Goal: Task Accomplishment & Management: Manage account settings

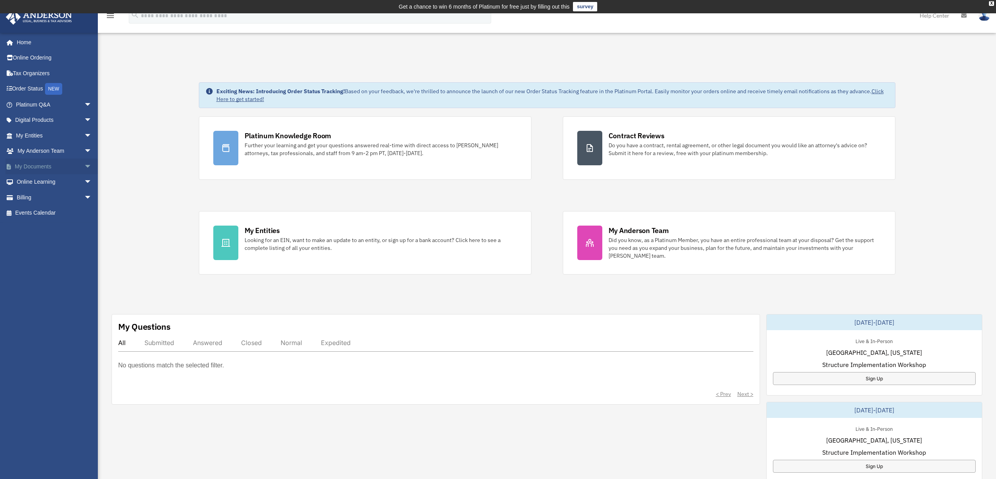
click at [38, 165] on link "My Documents arrow_drop_down" at bounding box center [54, 166] width 98 height 16
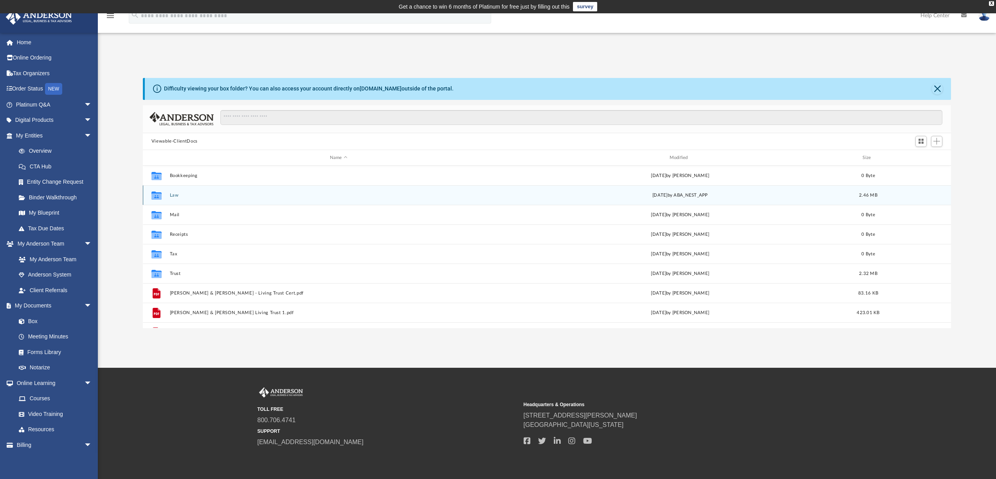
scroll to position [172, 802]
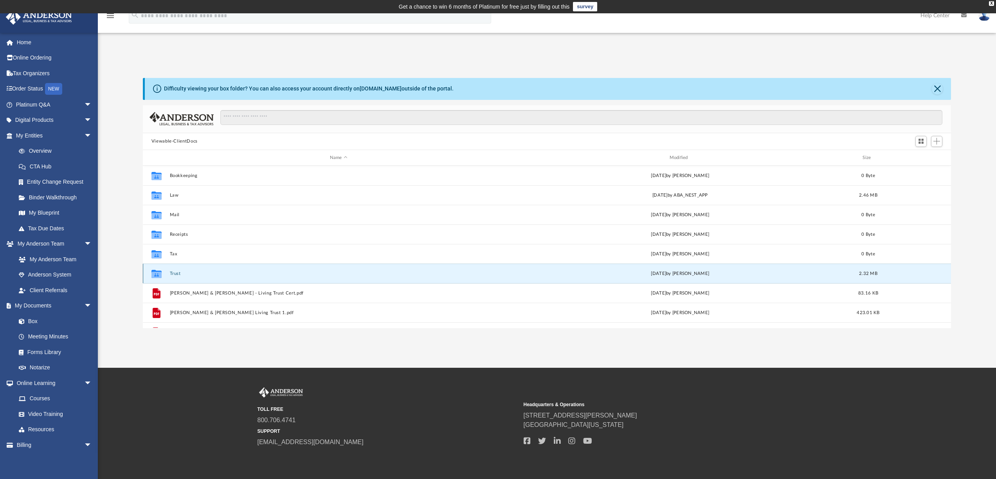
click at [191, 274] on button "Trust" at bounding box center [338, 273] width 338 height 5
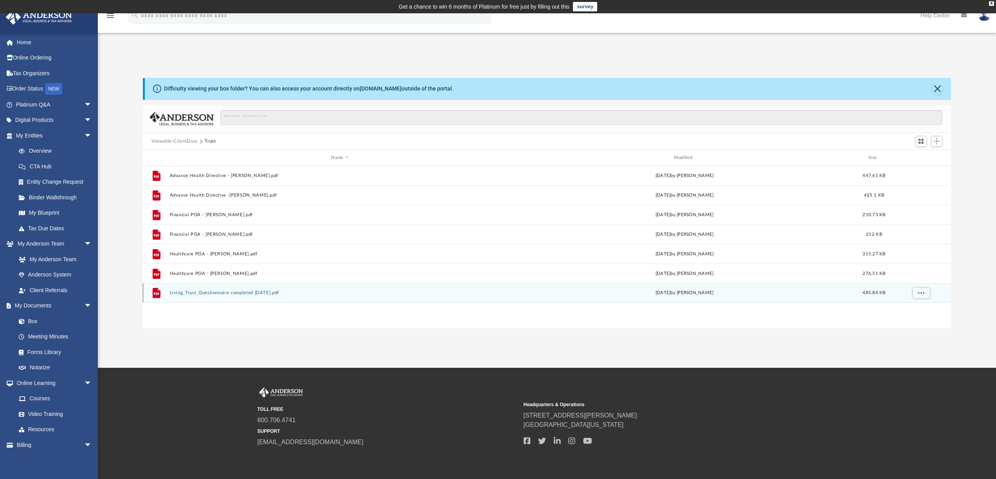
click at [263, 295] on button "Living_Trust_Questionnaire-completed 7.10.25.pdf" at bounding box center [339, 292] width 341 height 5
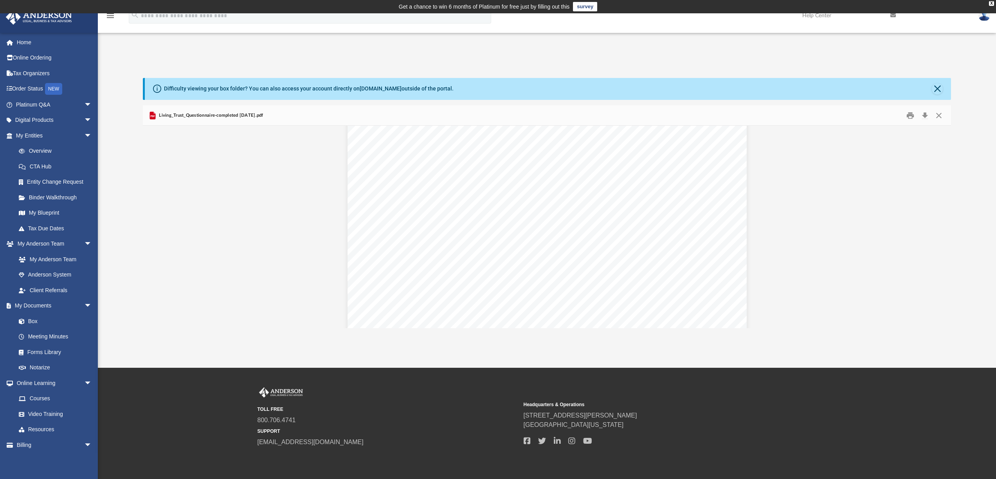
scroll to position [0, 0]
click at [253, 115] on span "Living_Trust_Questionnaire-completed 7.10.25.pdf" at bounding box center [210, 115] width 106 height 7
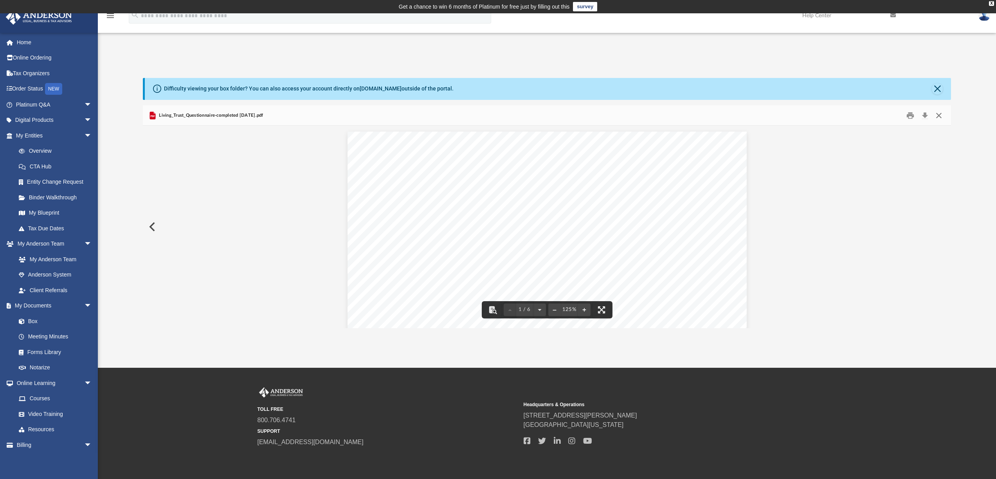
click at [941, 116] on button "Close" at bounding box center [939, 115] width 14 height 12
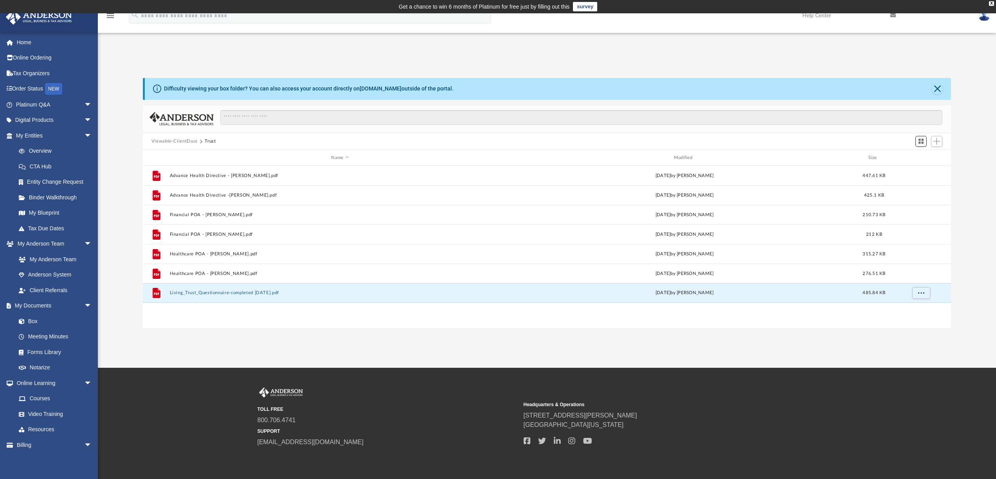
click at [921, 140] on span "Switch to Grid View" at bounding box center [921, 141] width 7 height 7
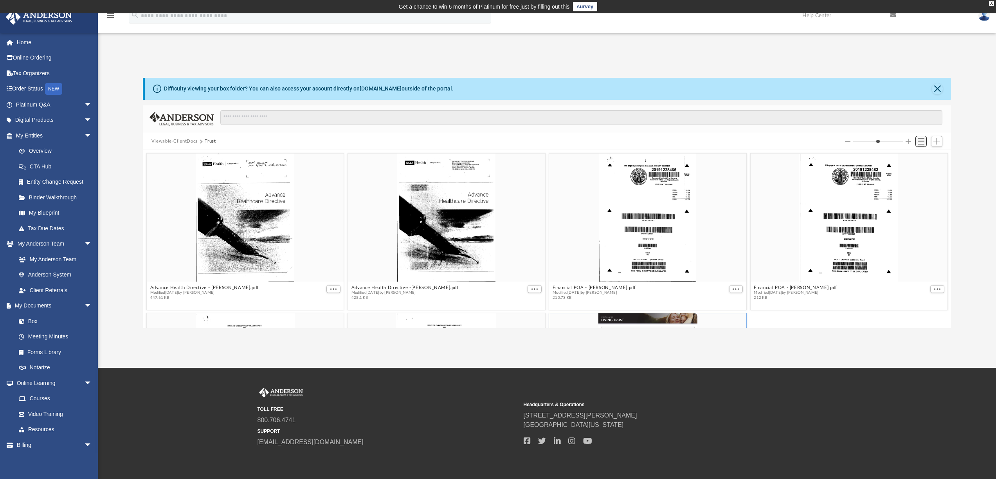
scroll to position [172, 802]
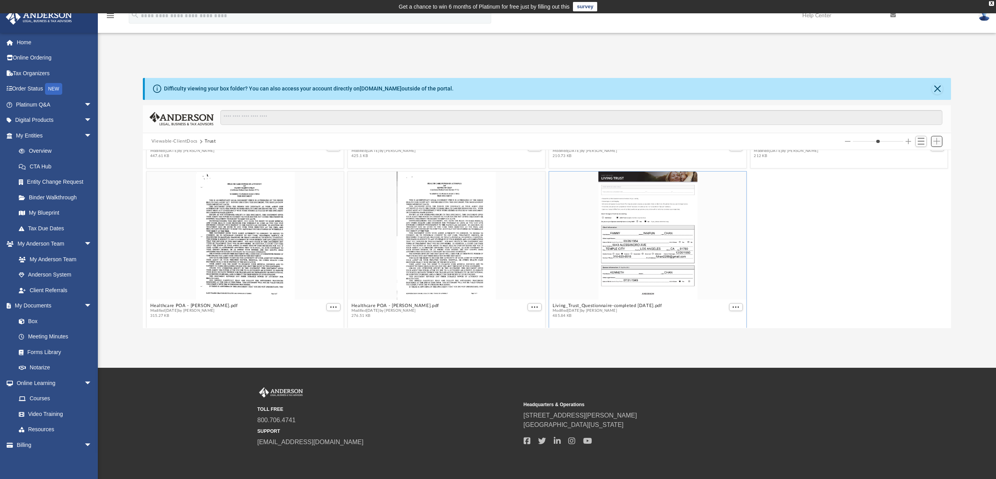
click at [938, 142] on span "Add" at bounding box center [936, 141] width 7 height 7
click at [918, 169] on li "New Folder" at bounding box center [925, 169] width 25 height 8
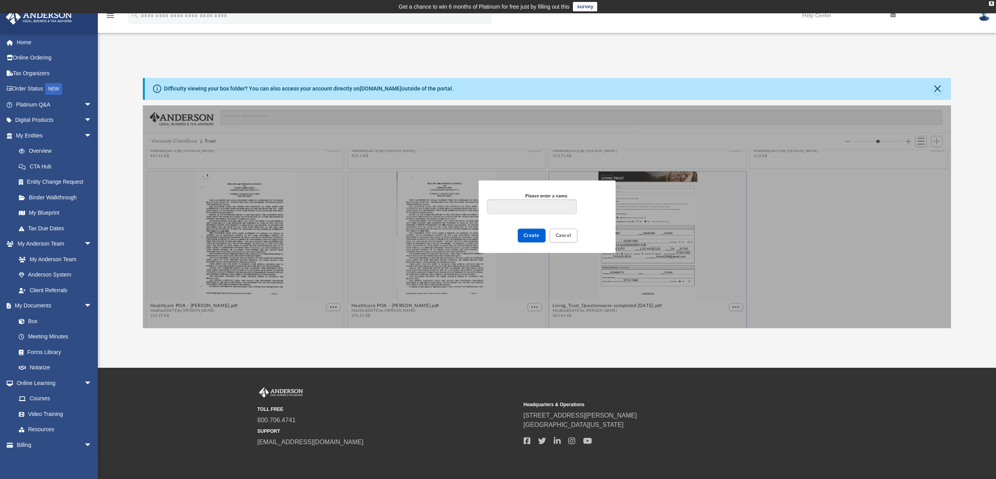
click at [528, 205] on input "Please enter a name." at bounding box center [532, 206] width 90 height 15
type input "**********"
click at [527, 234] on span "Create" at bounding box center [532, 235] width 16 height 5
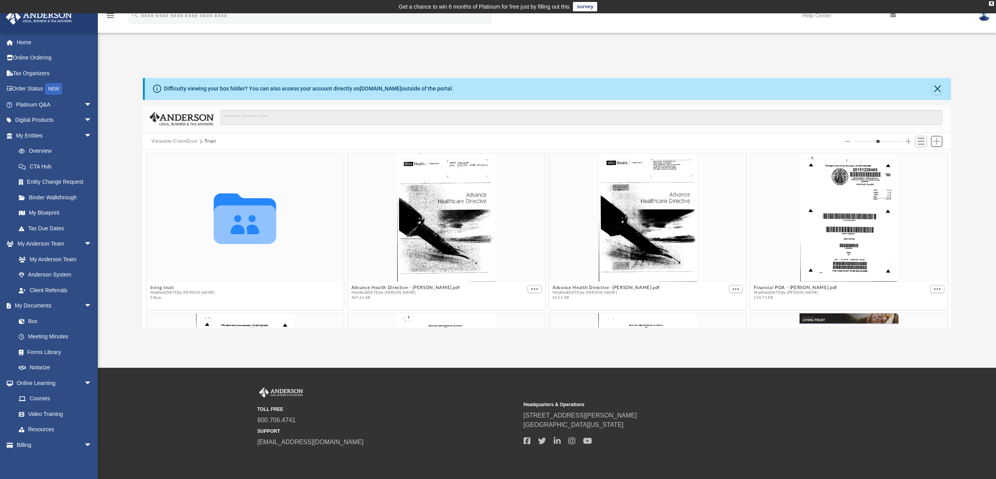
click at [936, 143] on span "Add" at bounding box center [936, 141] width 7 height 7
click at [921, 156] on li "Upload" at bounding box center [925, 157] width 25 height 8
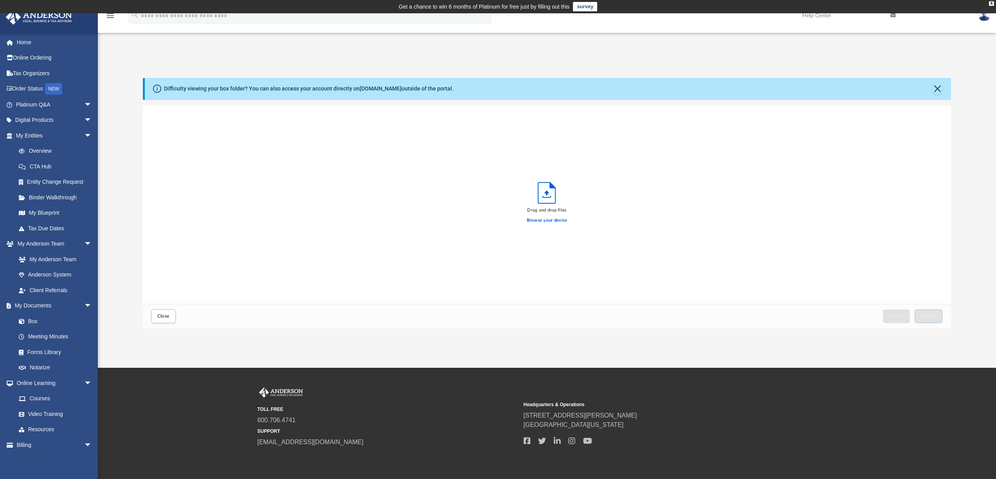
scroll to position [193, 802]
click at [546, 194] on icon "Upload" at bounding box center [546, 192] width 17 height 21
click at [540, 220] on label "Browse your device" at bounding box center [547, 220] width 41 height 7
click at [0, 0] on input "Browse your device" at bounding box center [0, 0] width 0 height 0
click at [550, 219] on label "Browse your device" at bounding box center [547, 220] width 41 height 7
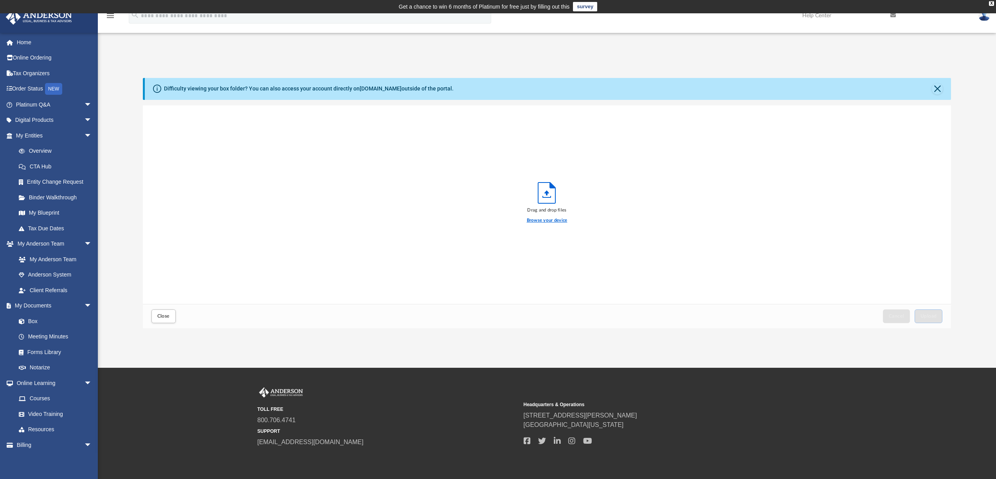
click at [0, 0] on input "Browse your device" at bounding box center [0, 0] width 0 height 0
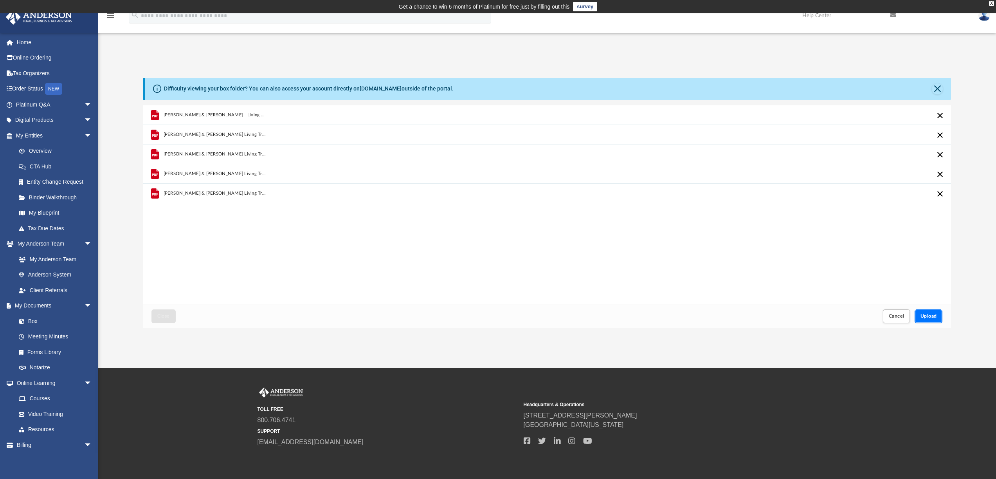
click at [934, 316] on span "Upload" at bounding box center [928, 315] width 16 height 5
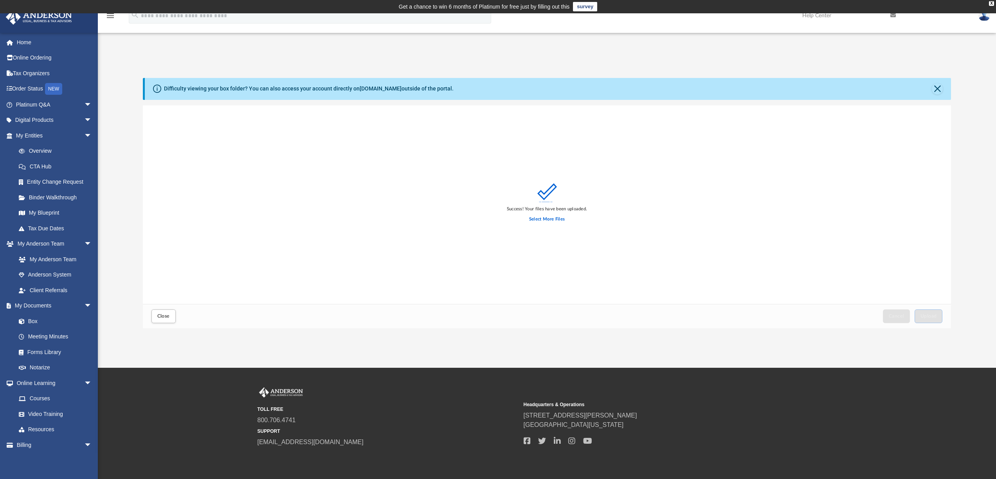
click at [553, 60] on div "App fchan2288@gmail.com Sign Out fchan2288@gmail.com Home Online Ordering Tax O…" at bounding box center [498, 190] width 996 height 275
click at [392, 244] on div "Success! Your files have been uploaded. Select More Files" at bounding box center [547, 204] width 808 height 199
click at [980, 109] on div "Difficulty viewing your box folder? You can also access your account directly o…" at bounding box center [547, 203] width 898 height 250
click at [937, 86] on button "Close" at bounding box center [937, 88] width 11 height 11
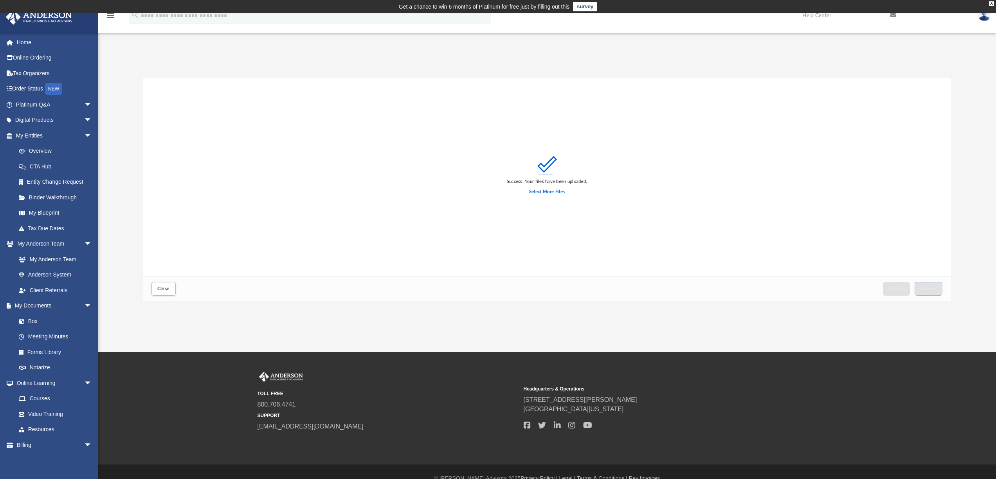
click at [113, 13] on icon "menu" at bounding box center [110, 15] width 9 height 9
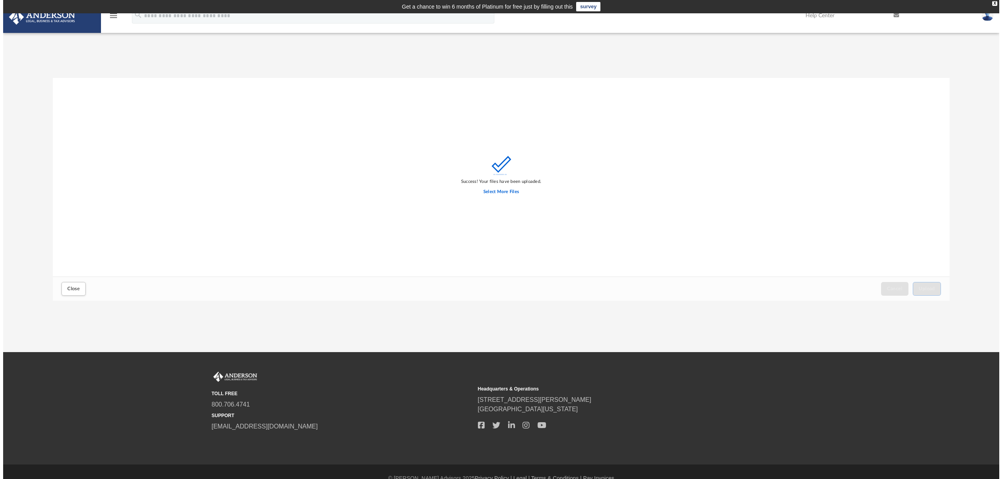
scroll to position [193, 890]
drag, startPoint x: 765, startPoint y: 25, endPoint x: 774, endPoint y: 161, distance: 135.7
click at [770, 165] on div "menu search Site Menu add fchan2288@gmail.com My Profile Reset Password Logout …" at bounding box center [498, 182] width 996 height 338
click at [992, 3] on div "X" at bounding box center [991, 3] width 5 height 5
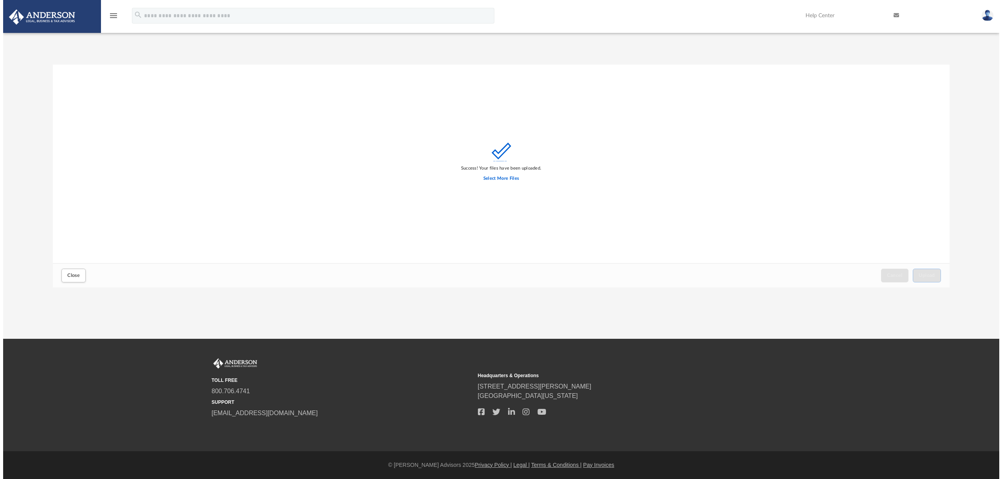
scroll to position [193, 896]
click at [70, 277] on span "Close" at bounding box center [71, 275] width 13 height 5
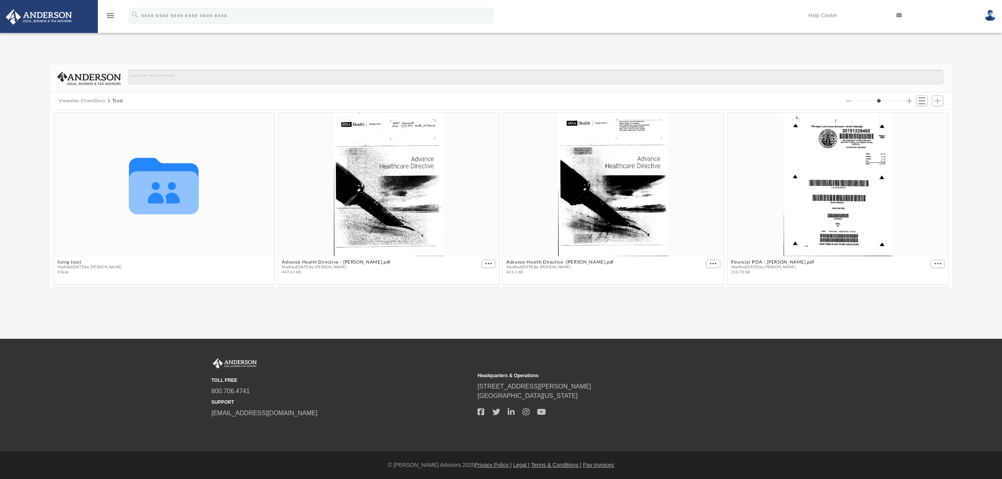
click at [952, 161] on div "Difficulty viewing your box folder? You can also access your account directly o…" at bounding box center [501, 176] width 1002 height 223
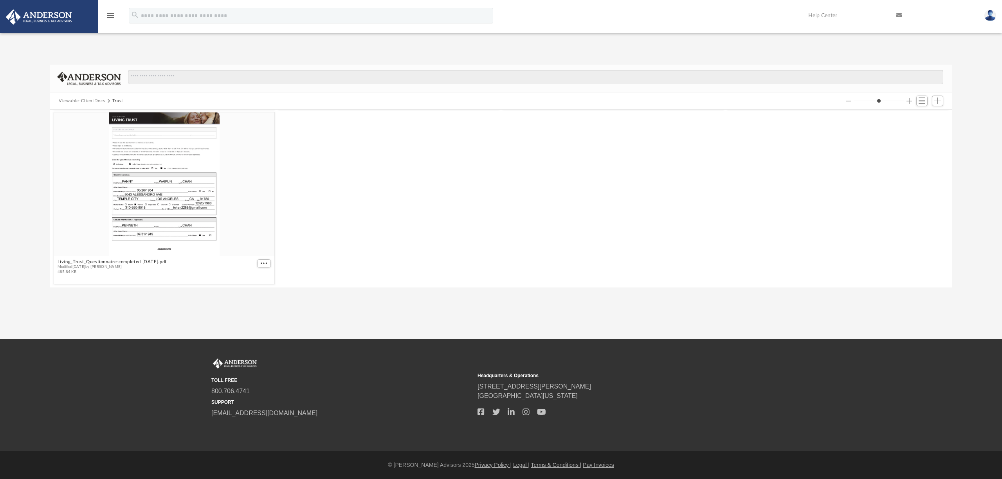
scroll to position [0, 0]
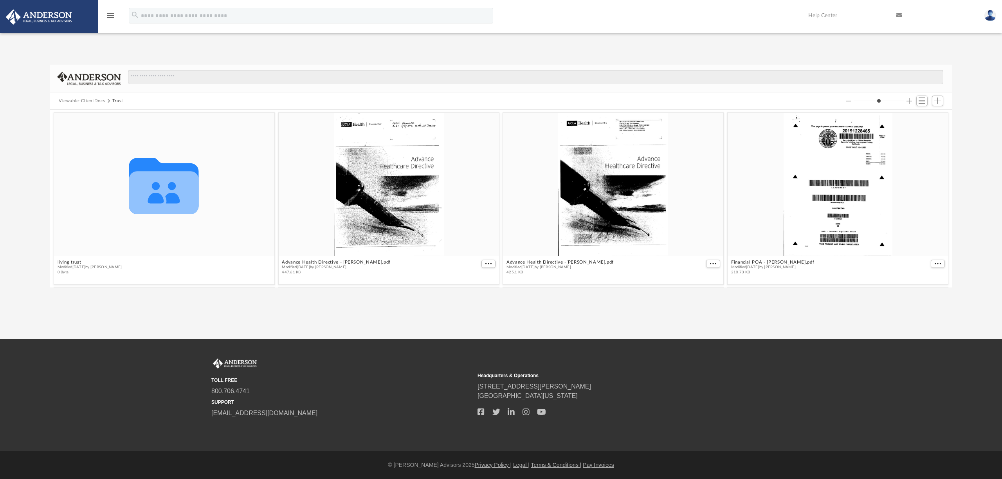
click at [888, 49] on div "Difficulty viewing your box folder? You can also access your account directly o…" at bounding box center [501, 167] width 1002 height 239
drag, startPoint x: 154, startPoint y: 189, endPoint x: 178, endPoint y: 48, distance: 143.3
click at [178, 48] on div "App fchan2288@gmail.com Sign Out fchan2288@gmail.com Home Online Ordering Tax O…" at bounding box center [501, 163] width 1002 height 247
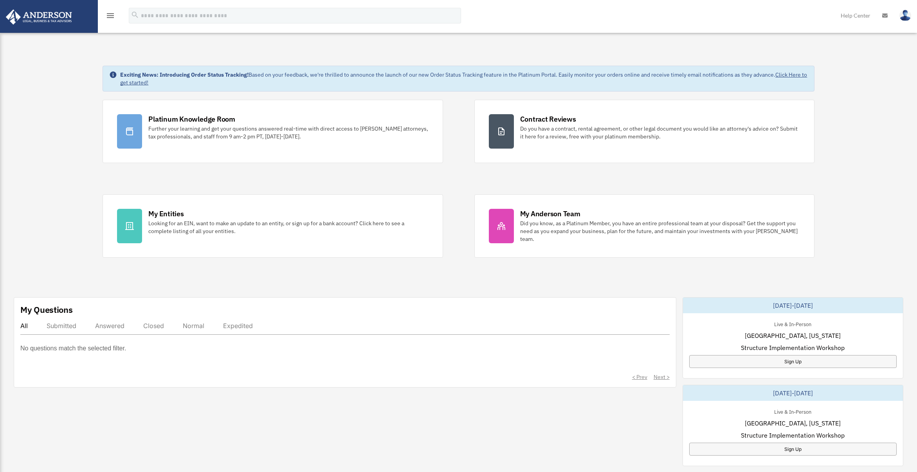
click at [218, 47] on div "Exciting News: Introducing Order Status Tracking! Based on your feedback, we're…" at bounding box center [458, 397] width 929 height 703
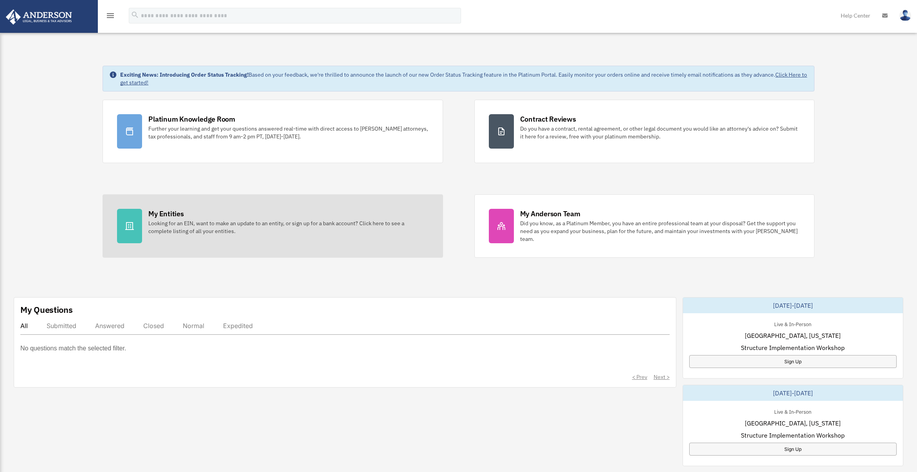
click at [152, 216] on div "My Entities" at bounding box center [165, 214] width 35 height 10
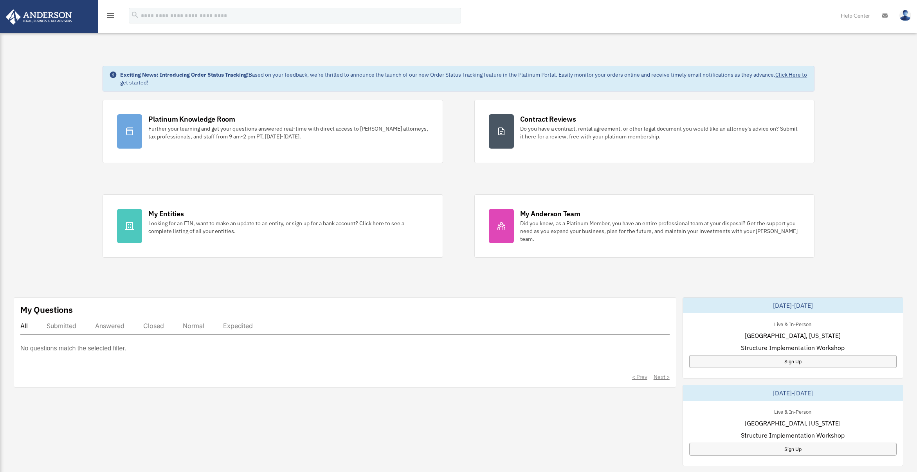
click at [905, 13] on img at bounding box center [905, 15] width 12 height 11
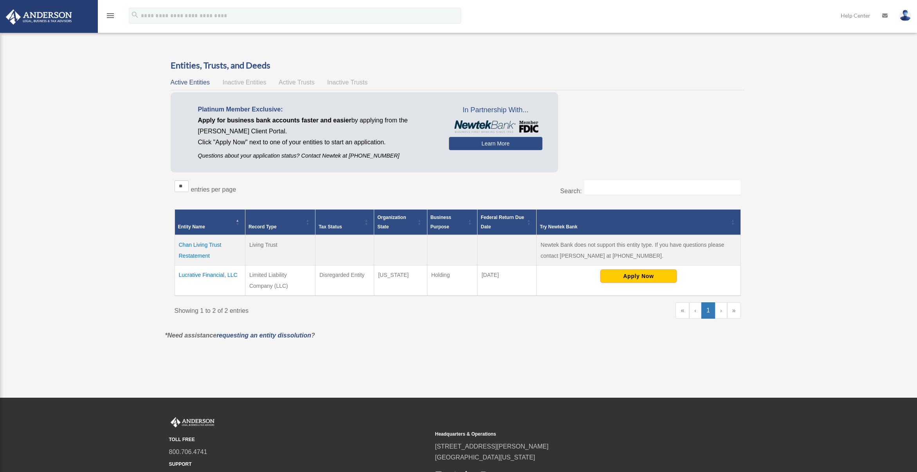
click at [904, 13] on img at bounding box center [905, 15] width 12 height 11
click at [773, 36] on link "My Profile" at bounding box center [788, 37] width 78 height 16
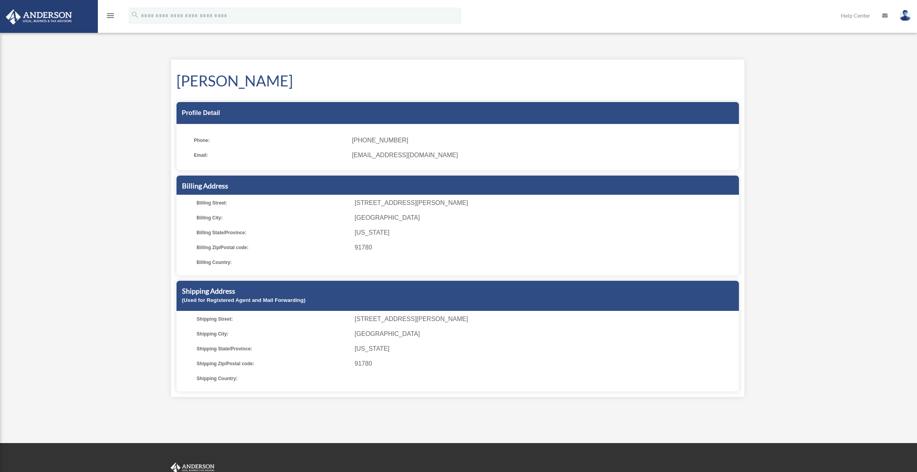
click at [884, 14] on icon at bounding box center [884, 15] width 5 height 5
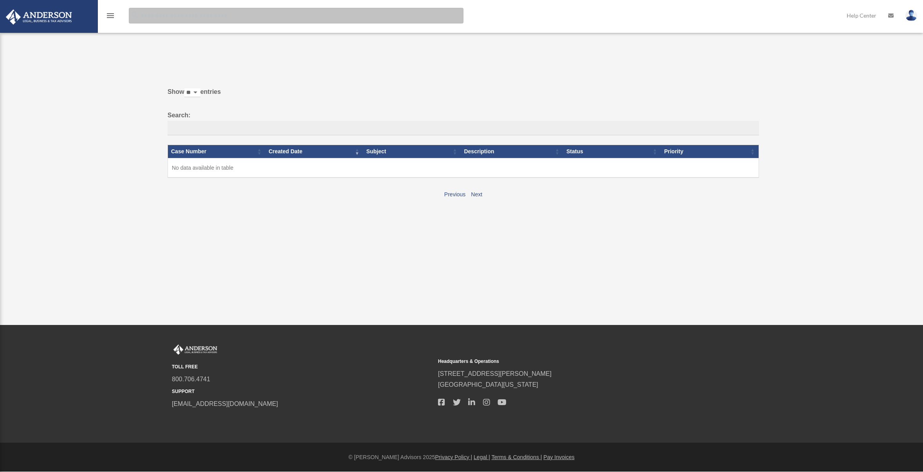
click at [170, 13] on input "search" at bounding box center [296, 16] width 335 height 16
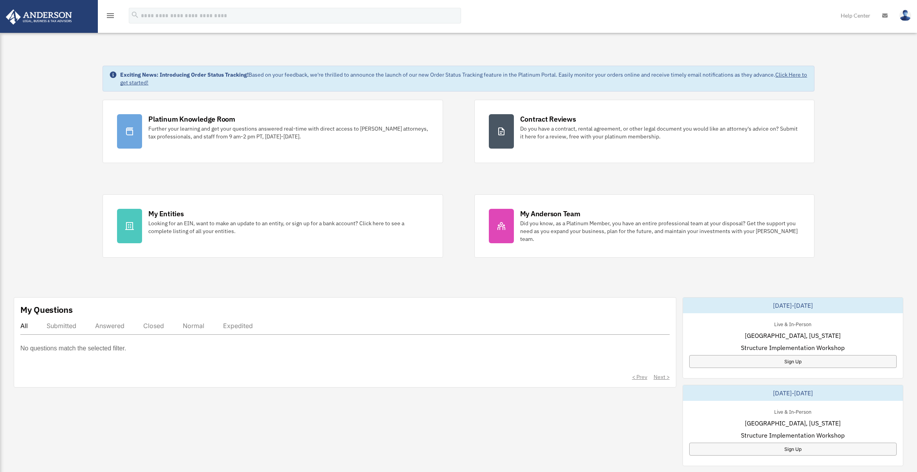
click at [107, 12] on icon "menu" at bounding box center [110, 15] width 9 height 9
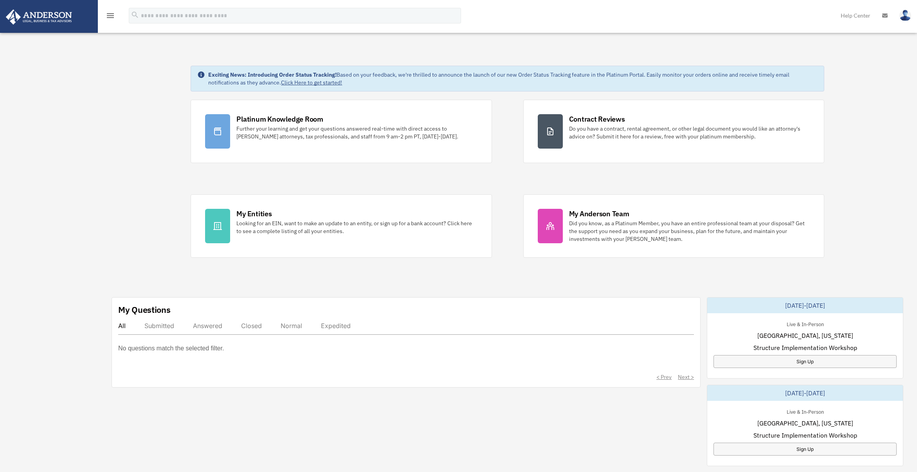
click at [110, 16] on icon "menu" at bounding box center [110, 15] width 9 height 9
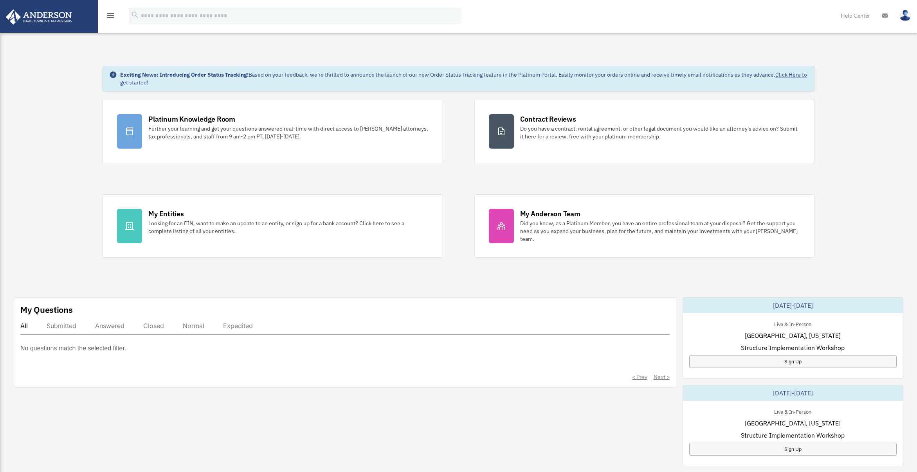
click at [110, 16] on icon "menu" at bounding box center [110, 15] width 9 height 9
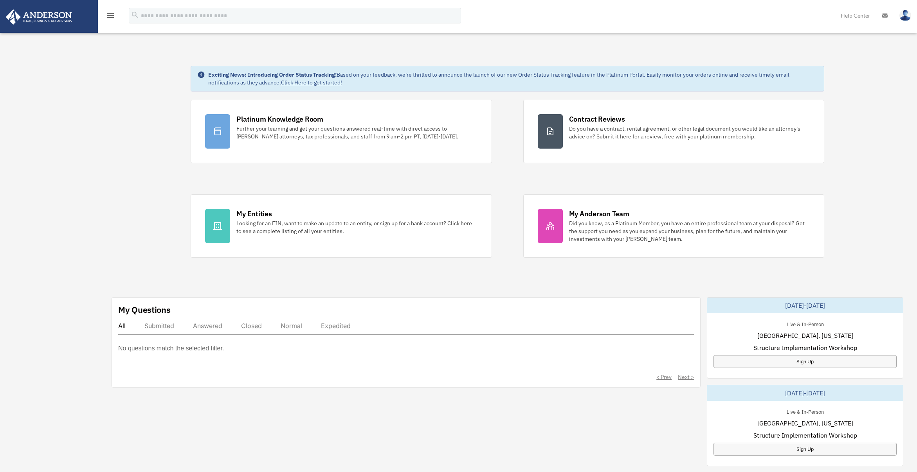
click at [139, 111] on div "Exciting News: Introducing Order Status Tracking! Based on your feedback, we're…" at bounding box center [507, 397] width 831 height 703
click at [112, 18] on icon "menu" at bounding box center [110, 15] width 9 height 9
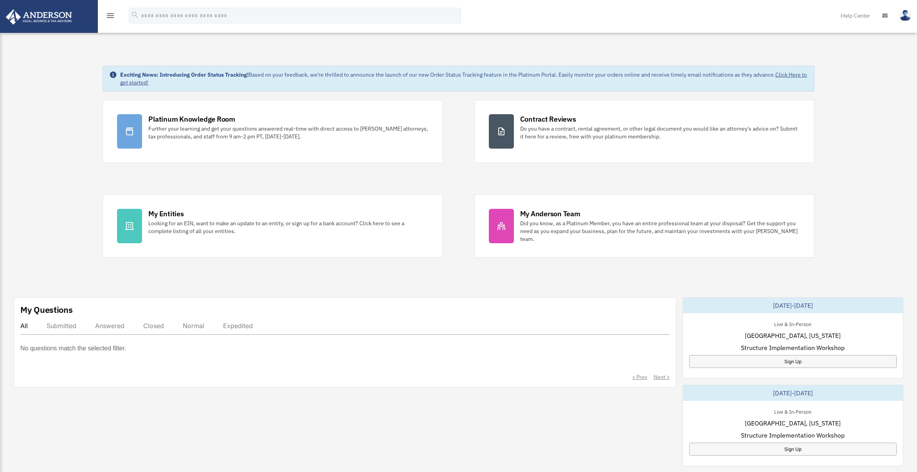
click at [112, 18] on icon "menu" at bounding box center [110, 15] width 9 height 9
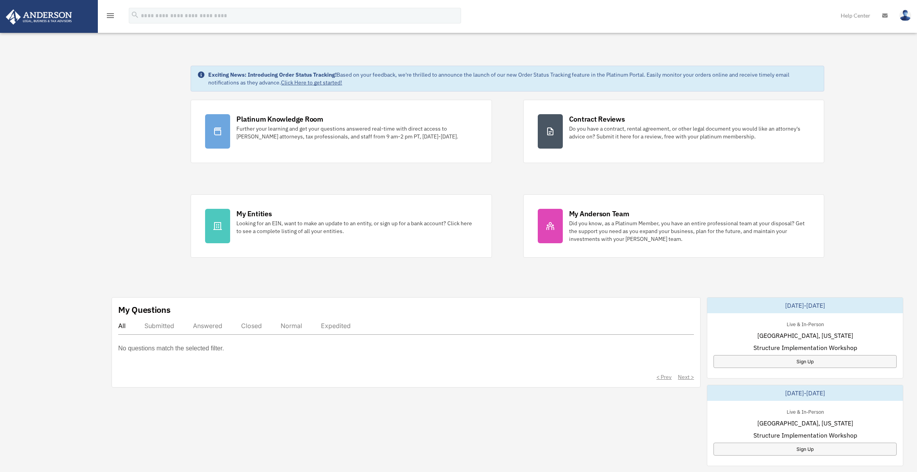
click at [110, 67] on div "Exciting News: Introducing Order Status Tracking! Based on your feedback, we're…" at bounding box center [507, 397] width 831 height 703
drag, startPoint x: 110, startPoint y: 67, endPoint x: 108, endPoint y: 72, distance: 4.8
click at [110, 67] on div "Exciting News: Introducing Order Status Tracking! Based on your feedback, we're…" at bounding box center [507, 397] width 831 height 703
click at [76, 98] on div "Dashboard fchan2288@gmail.com Sign Out fchan2288@gmail.com Home Online Ordering…" at bounding box center [458, 393] width 917 height 713
click at [45, 18] on img at bounding box center [39, 16] width 71 height 15
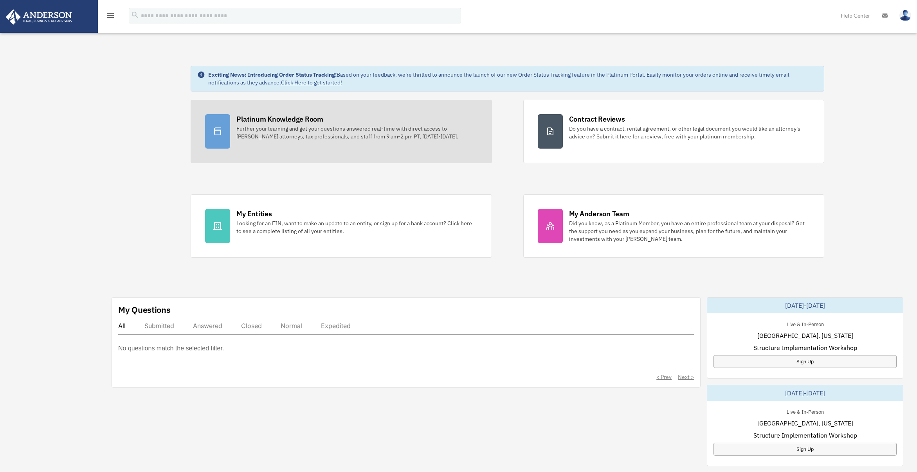
click at [252, 139] on div "Further your learning and get your questions answered real-time with direct acc…" at bounding box center [356, 133] width 241 height 16
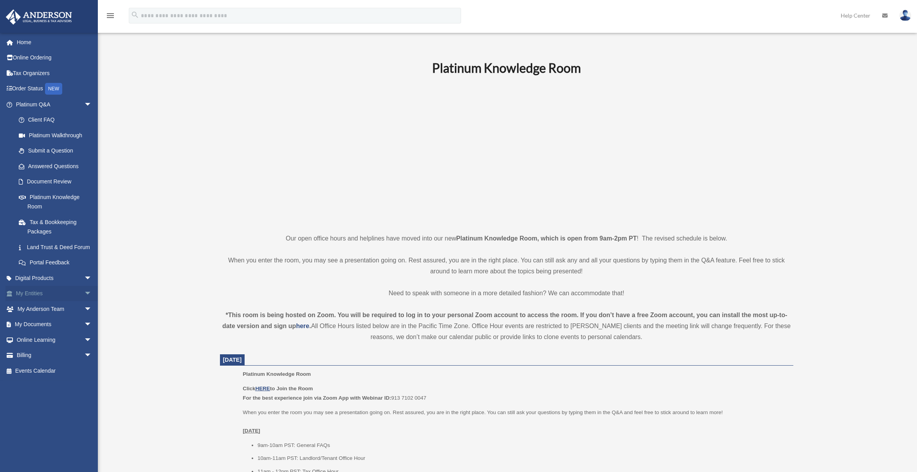
click at [63, 302] on link "My Entities arrow_drop_down" at bounding box center [54, 294] width 98 height 16
click at [84, 302] on span "arrow_drop_down" at bounding box center [92, 294] width 16 height 16
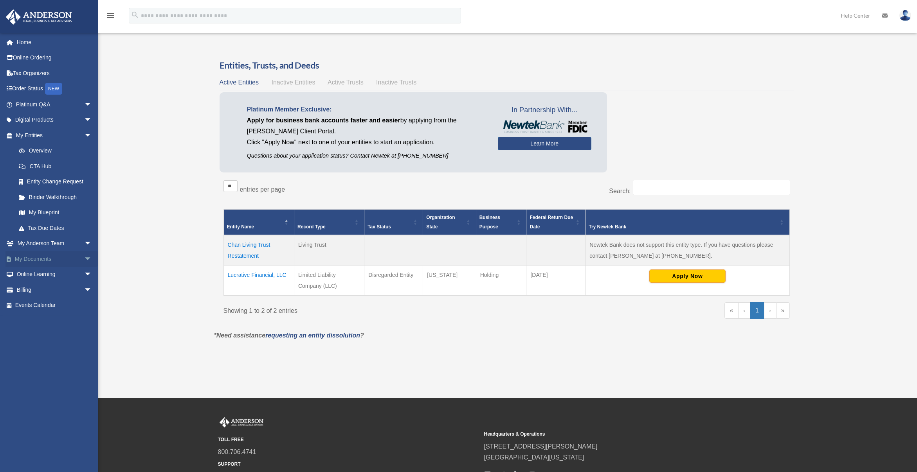
click at [43, 260] on link "My Documents arrow_drop_down" at bounding box center [54, 259] width 98 height 16
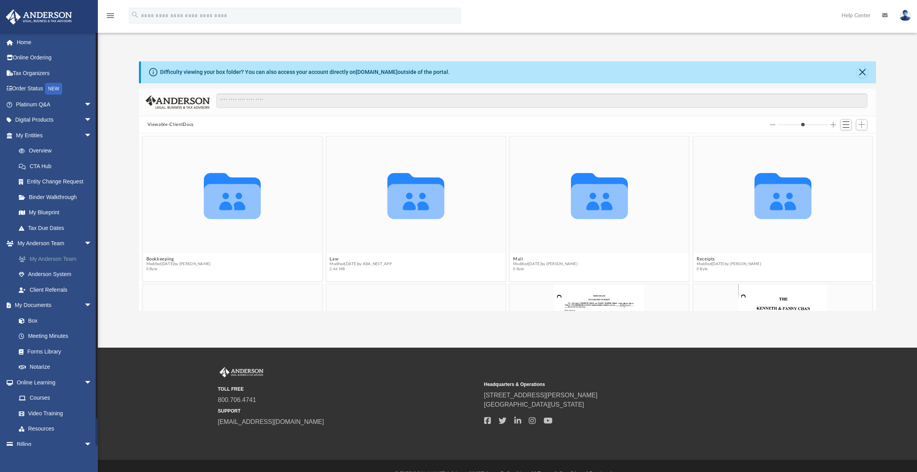
scroll to position [172, 731]
click at [84, 135] on span "arrow_drop_down" at bounding box center [92, 136] width 16 height 16
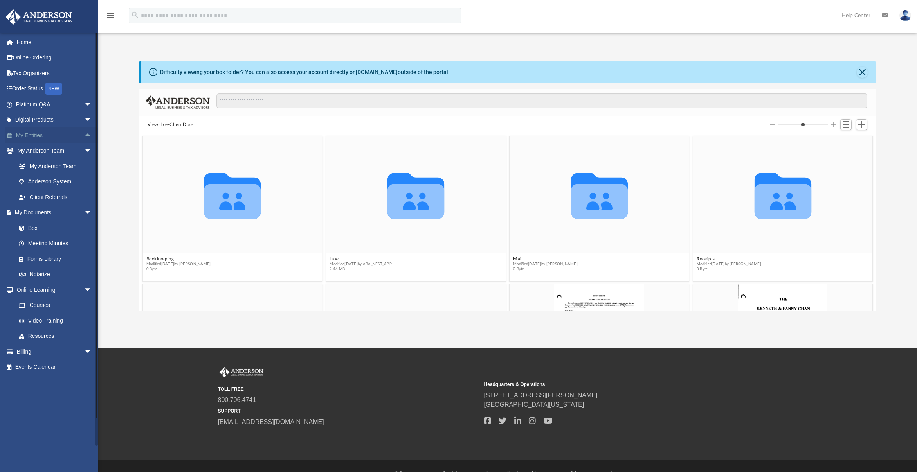
click at [84, 134] on span "arrow_drop_up" at bounding box center [92, 136] width 16 height 16
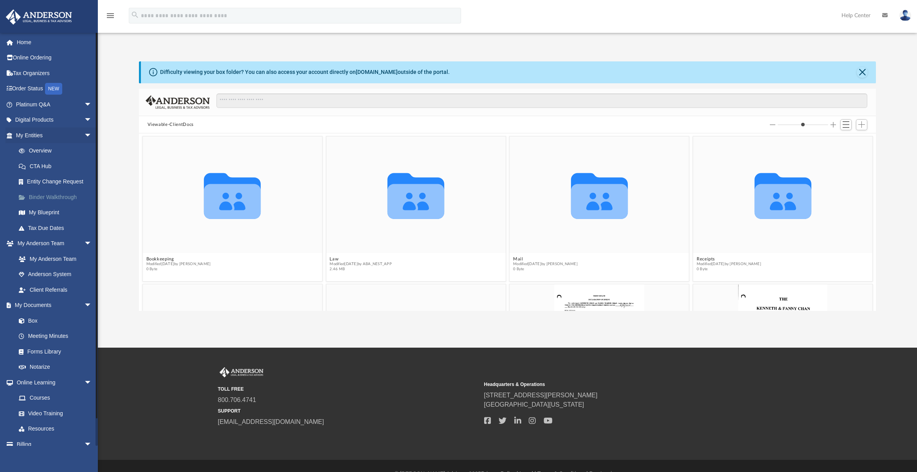
click at [64, 197] on link "Binder Walkthrough" at bounding box center [57, 197] width 93 height 16
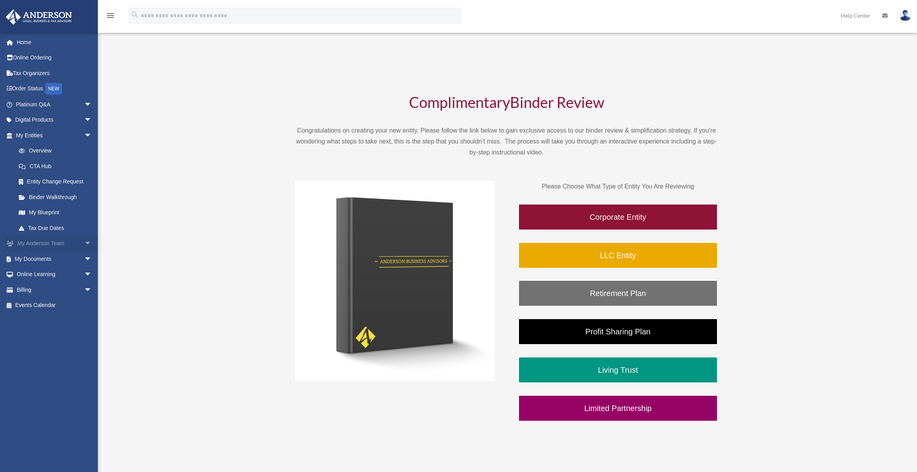
click at [84, 245] on span "arrow_drop_down" at bounding box center [92, 244] width 16 height 16
click at [84, 302] on span "arrow_drop_down" at bounding box center [92, 306] width 16 height 16
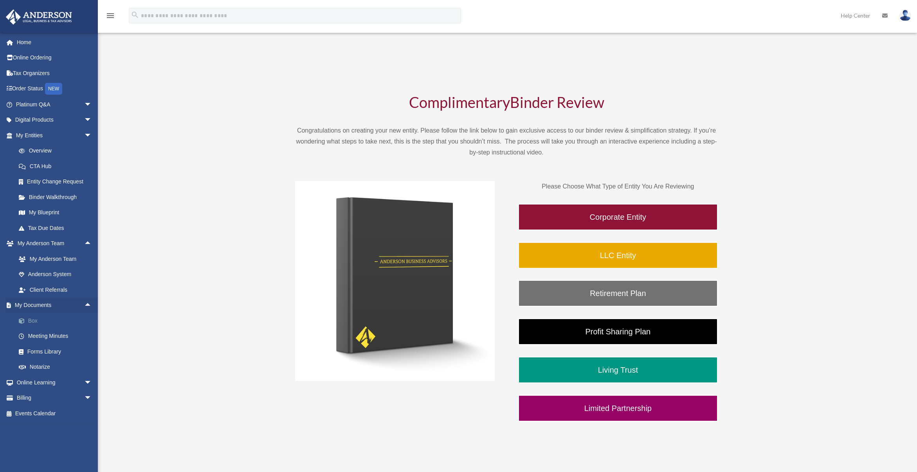
click at [34, 316] on link "Box" at bounding box center [57, 321] width 93 height 16
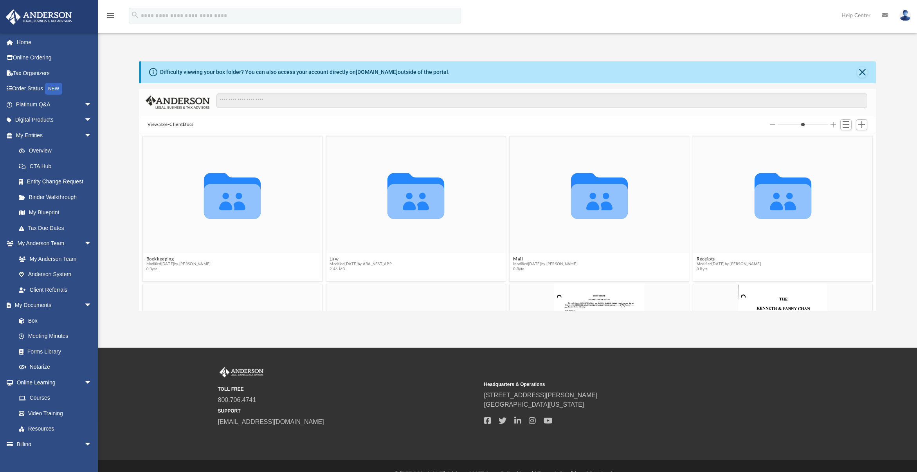
scroll to position [172, 731]
click at [545, 106] on input "Search files and folders" at bounding box center [541, 101] width 651 height 15
click at [190, 126] on button "Viewable-ClientDocs" at bounding box center [171, 124] width 46 height 7
click at [844, 121] on span "Switch to List View" at bounding box center [845, 124] width 7 height 7
